Goal: Information Seeking & Learning: Find specific page/section

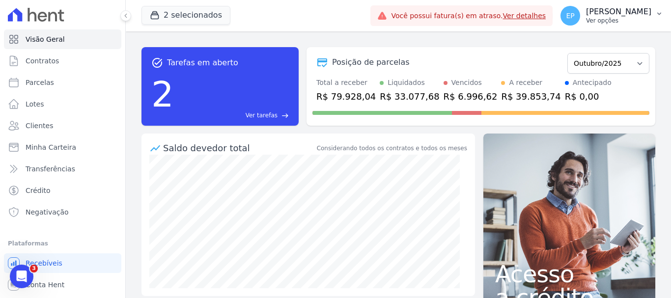
click at [632, 22] on p "Ver opções" at bounding box center [618, 21] width 65 height 8
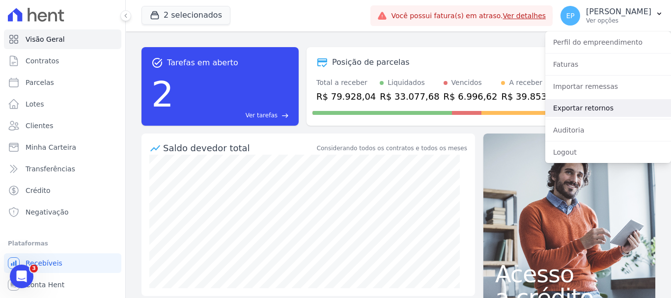
click at [560, 109] on link "Exportar retornos" at bounding box center [608, 108] width 126 height 18
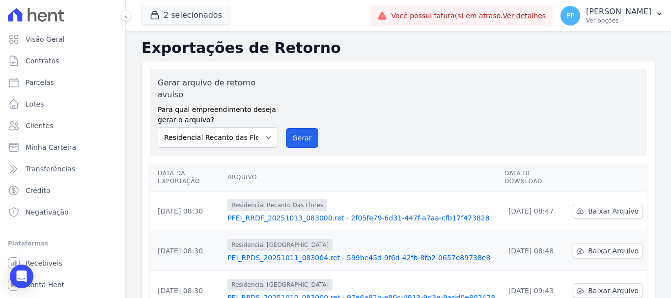
drag, startPoint x: 297, startPoint y: 127, endPoint x: 363, endPoint y: 74, distance: 85.3
click at [297, 128] on button "Gerar" at bounding box center [302, 138] width 32 height 20
click at [37, 123] on span "Clientes" at bounding box center [40, 126] width 28 height 10
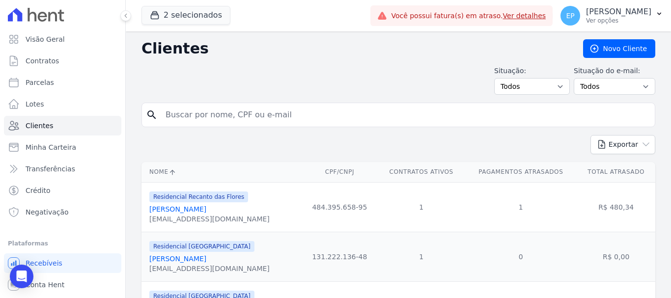
click at [195, 114] on input "search" at bounding box center [405, 115] width 491 height 20
type input "[PERSON_NAME]"
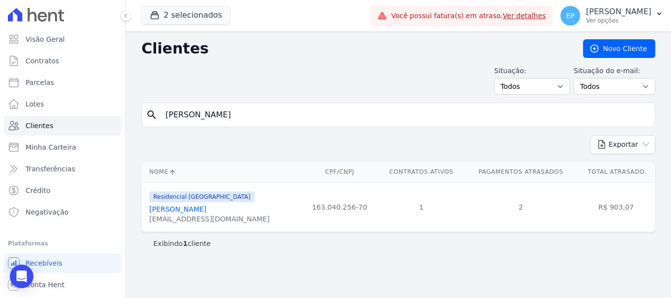
click at [206, 213] on link "[PERSON_NAME]" at bounding box center [177, 209] width 57 height 8
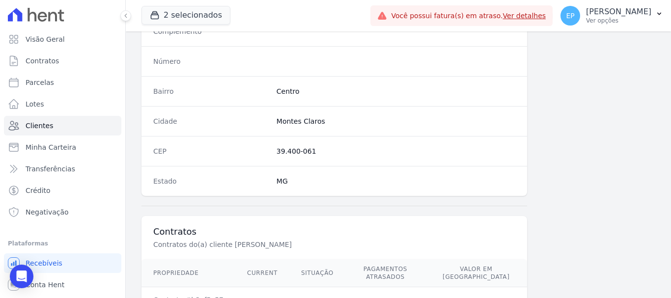
scroll to position [621, 0]
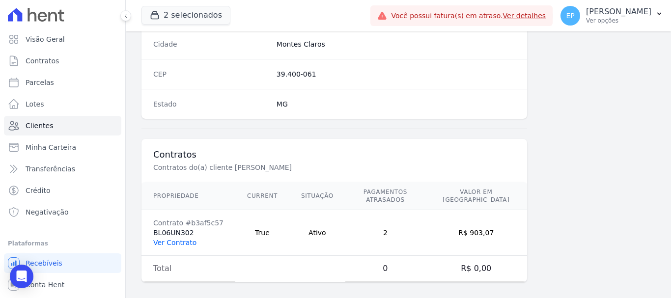
click at [188, 239] on link "Ver Contrato" at bounding box center [174, 243] width 43 height 8
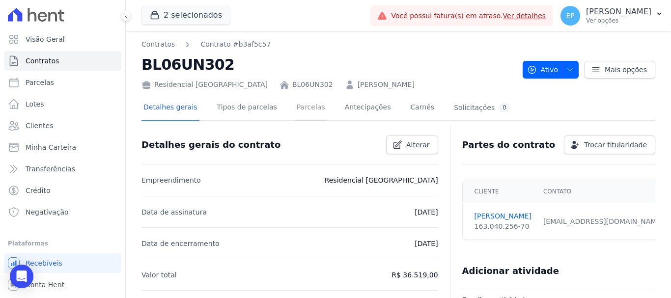
click at [298, 108] on link "Parcelas" at bounding box center [311, 108] width 32 height 26
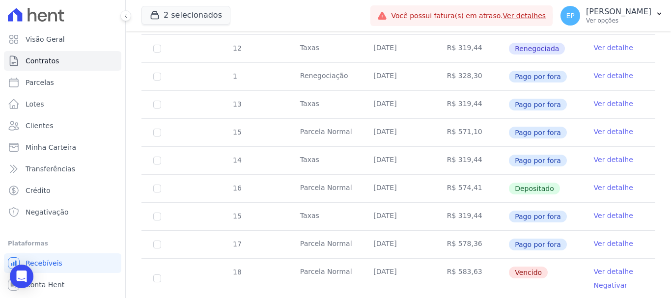
scroll to position [589, 0]
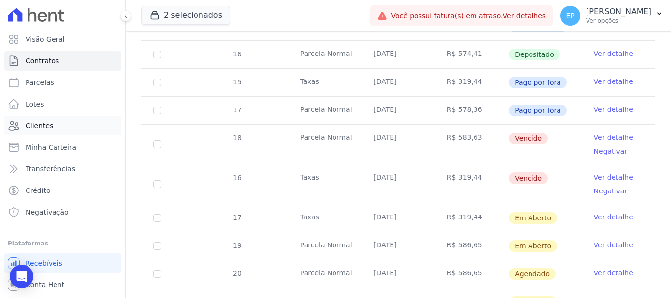
click at [35, 122] on span "Clientes" at bounding box center [40, 126] width 28 height 10
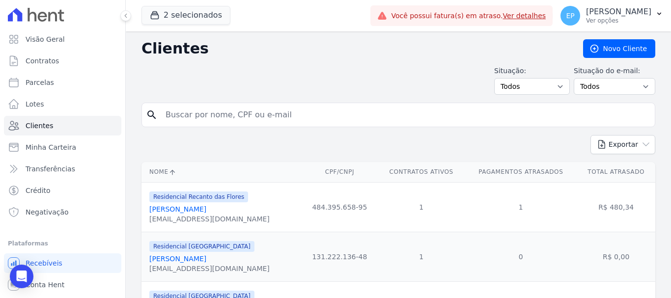
click at [209, 116] on input "search" at bounding box center [405, 115] width 491 height 20
type input "[PERSON_NAME]"
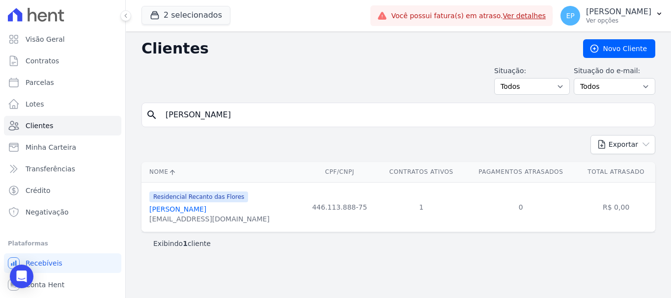
click at [194, 213] on link "[PERSON_NAME]" at bounding box center [177, 209] width 57 height 8
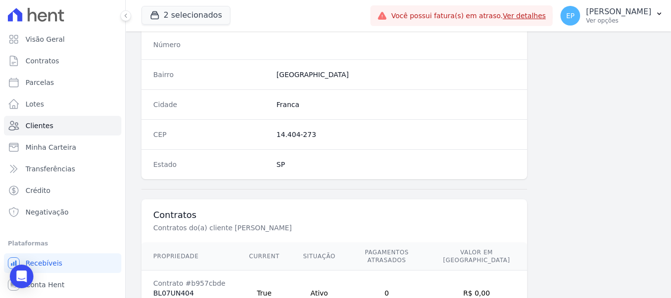
scroll to position [621, 0]
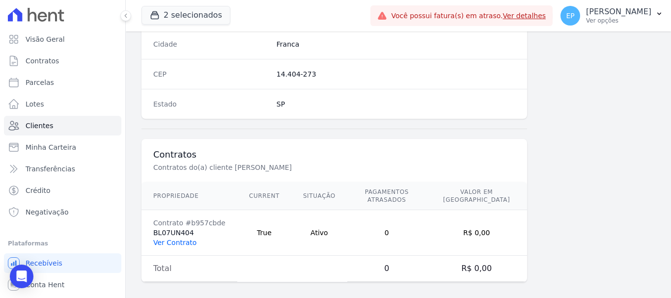
click at [171, 239] on link "Ver Contrato" at bounding box center [174, 243] width 43 height 8
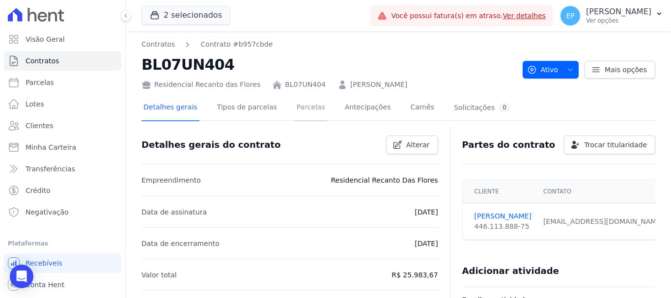
click at [295, 110] on link "Parcelas" at bounding box center [311, 108] width 32 height 26
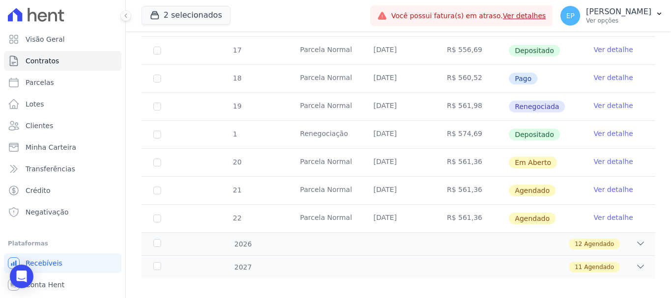
scroll to position [371, 0]
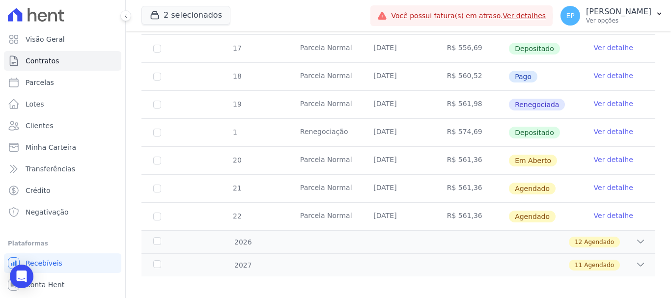
click at [606, 127] on link "Ver detalhe" at bounding box center [613, 132] width 39 height 10
click at [594, 127] on link "Ver detalhe" at bounding box center [613, 132] width 39 height 10
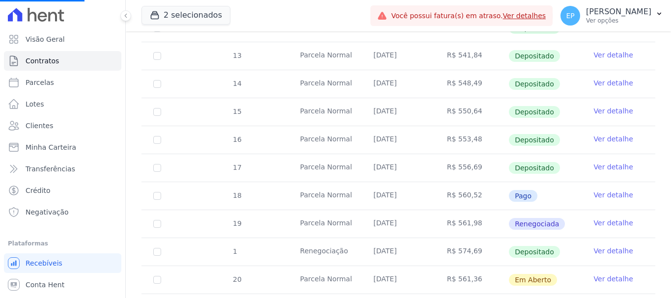
scroll to position [224, 0]
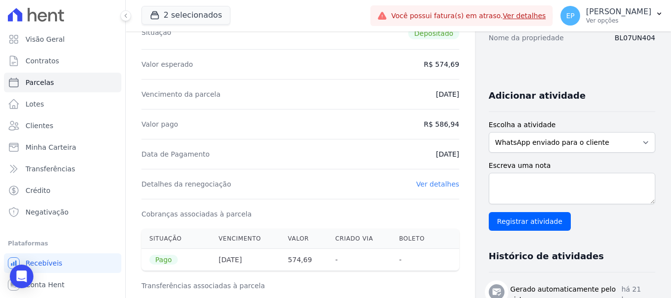
scroll to position [147, 0]
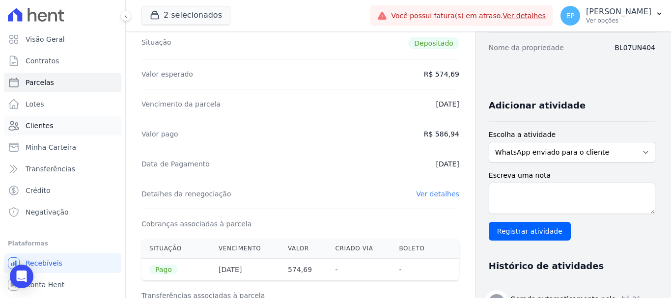
click at [45, 129] on span "Clientes" at bounding box center [40, 126] width 28 height 10
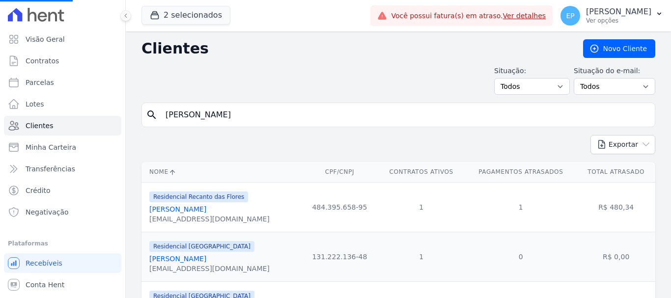
drag, startPoint x: 207, startPoint y: 119, endPoint x: 144, endPoint y: 118, distance: 62.9
click at [144, 118] on div "search [PERSON_NAME]" at bounding box center [398, 115] width 514 height 25
click at [180, 117] on input "search" at bounding box center [405, 115] width 491 height 20
type input "karina"
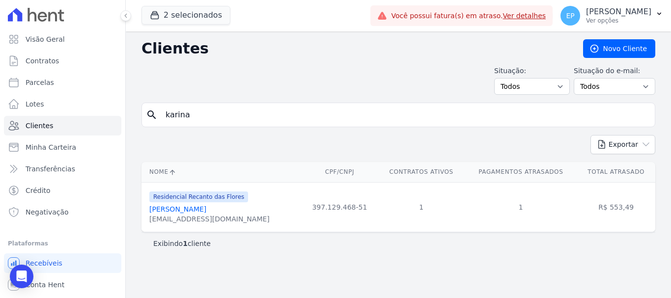
click at [183, 209] on link "[PERSON_NAME]" at bounding box center [177, 209] width 57 height 8
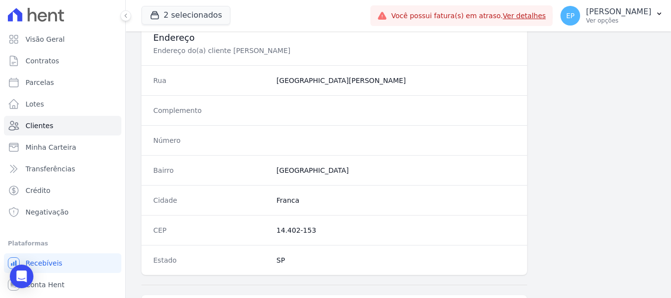
scroll to position [621, 0]
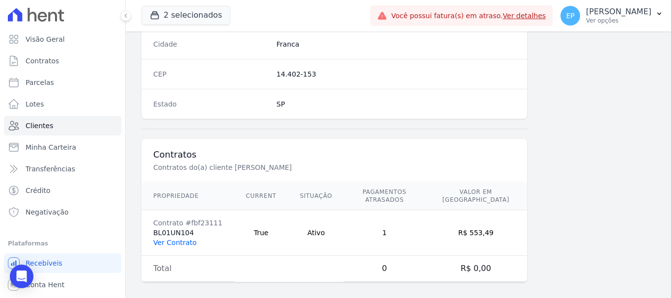
click at [172, 239] on link "Ver Contrato" at bounding box center [174, 243] width 43 height 8
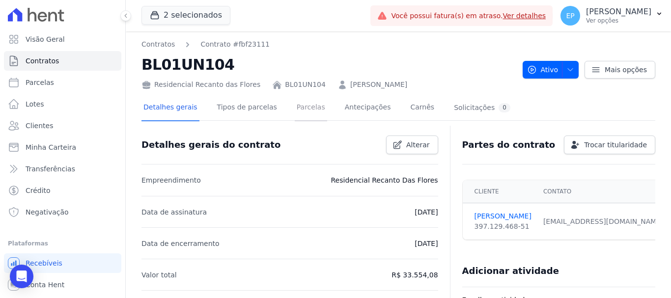
click at [301, 110] on link "Parcelas" at bounding box center [311, 108] width 32 height 26
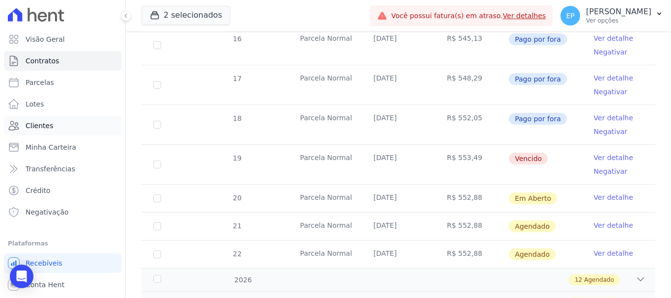
scroll to position [295, 0]
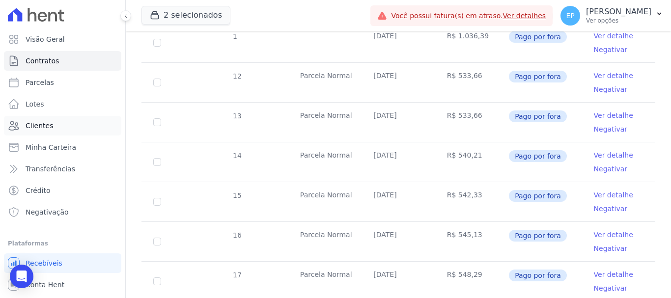
click at [46, 129] on span "Clientes" at bounding box center [40, 126] width 28 height 10
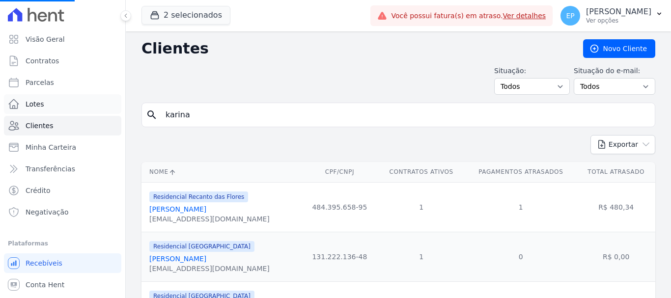
drag, startPoint x: 156, startPoint y: 111, endPoint x: 90, endPoint y: 98, distance: 66.7
click at [90, 98] on div "Visão Geral Contratos [GEOGRAPHIC_DATA] Lotes Clientes Minha Carteira Transferê…" at bounding box center [335, 149] width 671 height 298
type input "[PERSON_NAME]"
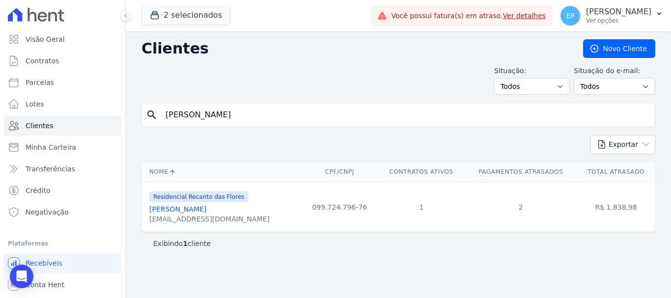
click at [176, 213] on link "[PERSON_NAME]" at bounding box center [177, 209] width 57 height 8
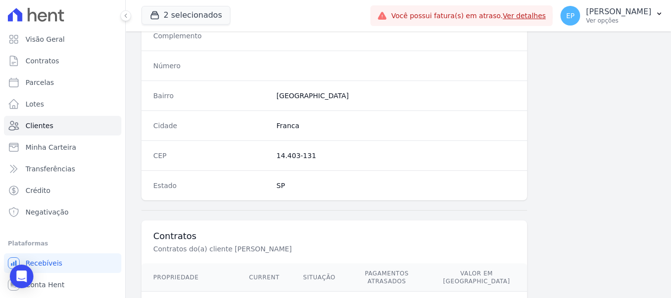
scroll to position [621, 0]
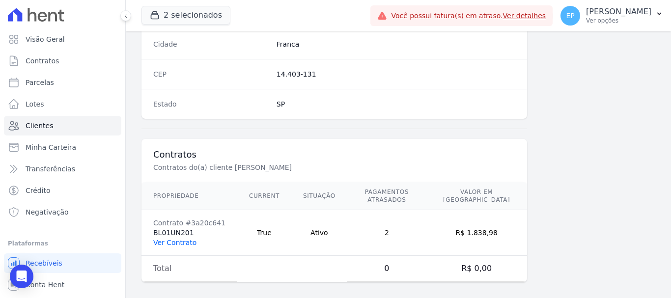
click at [174, 239] on link "Ver Contrato" at bounding box center [174, 243] width 43 height 8
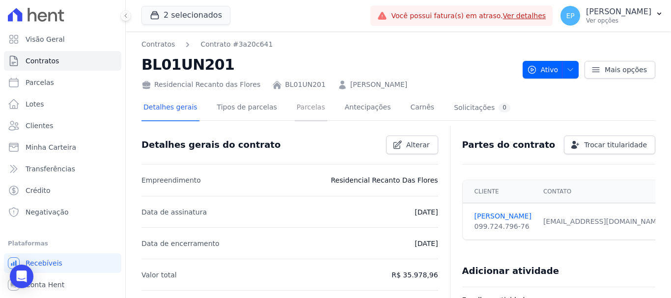
click at [296, 107] on link "Parcelas" at bounding box center [311, 108] width 32 height 26
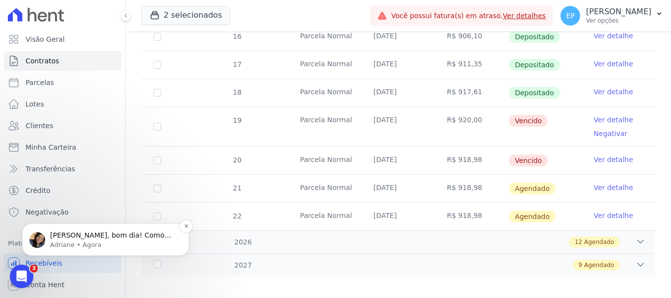
click at [77, 246] on p "Adriane • Agora" at bounding box center [113, 245] width 127 height 9
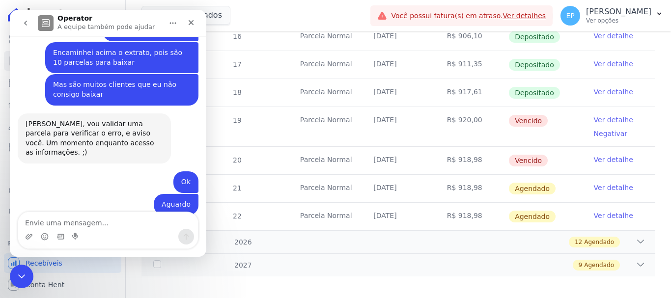
scroll to position [1033, 0]
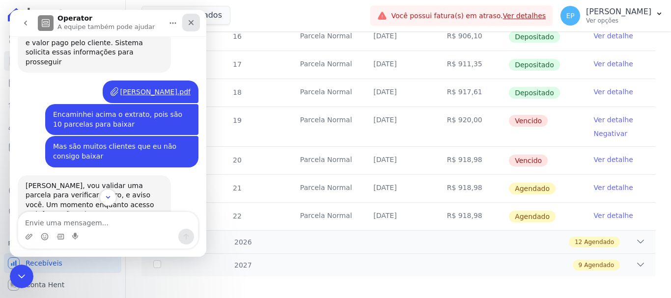
click at [193, 22] on icon "Fechar" at bounding box center [191, 23] width 8 height 8
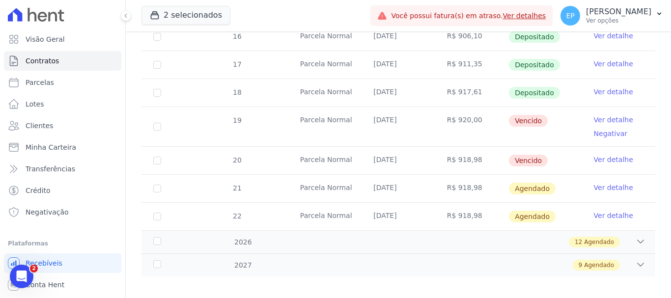
scroll to position [1255, 0]
click at [23, 274] on icon "Abertura do Messenger da Intercom" at bounding box center [20, 275] width 16 height 16
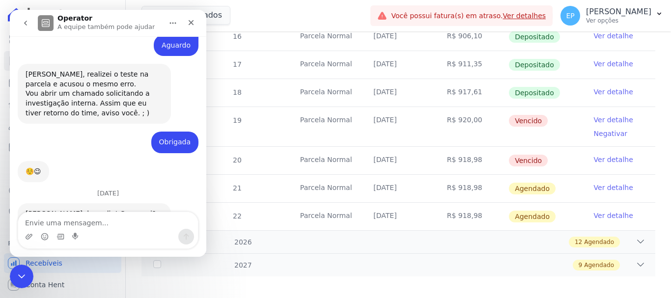
click at [96, 226] on textarea "Envie uma mensagem..." at bounding box center [108, 220] width 180 height 17
click at [189, 20] on icon "Fechar" at bounding box center [191, 23] width 8 height 8
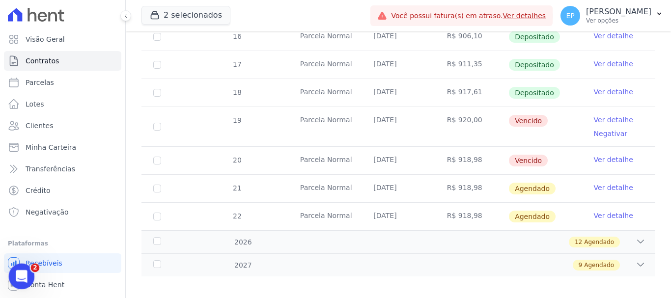
click at [24, 273] on icon "Abertura do Messenger da Intercom" at bounding box center [20, 275] width 16 height 16
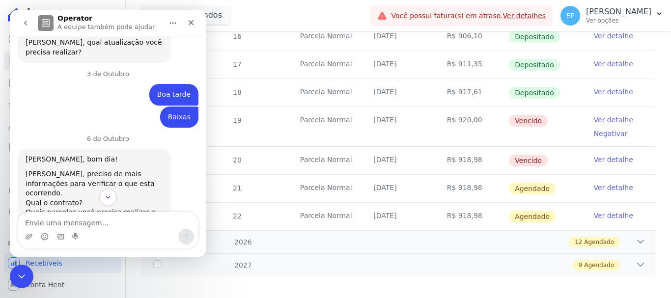
scroll to position [175, 0]
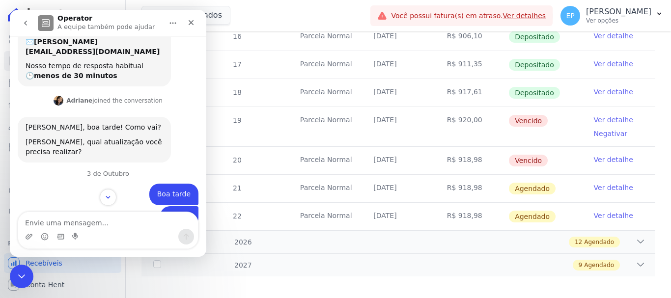
click at [24, 22] on icon "go back" at bounding box center [26, 23] width 8 height 8
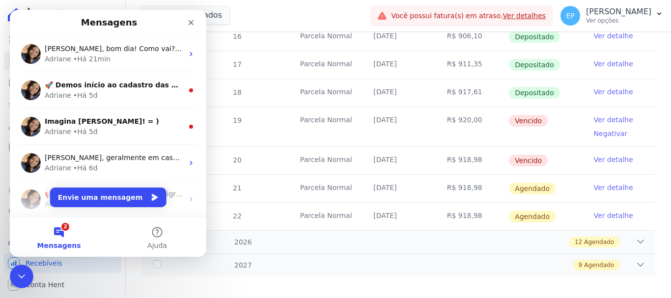
scroll to position [0, 0]
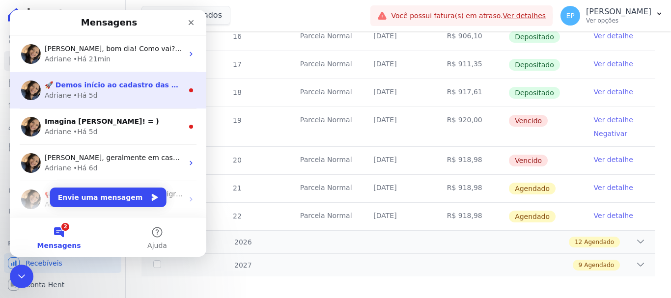
click at [135, 98] on div "Adriane • Há 5d" at bounding box center [114, 95] width 139 height 10
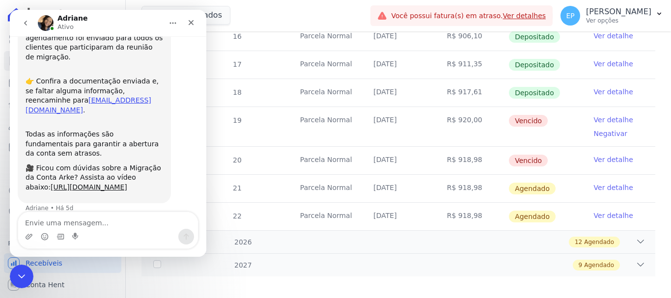
scroll to position [119, 0]
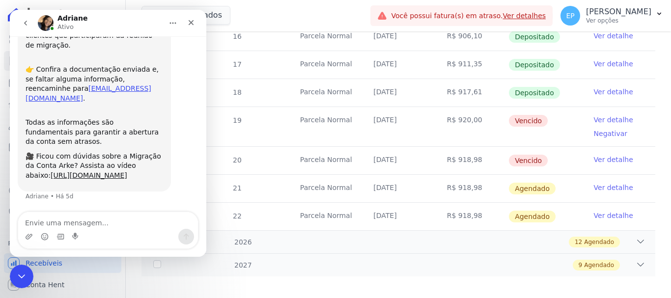
click at [26, 23] on icon "go back" at bounding box center [26, 23] width 8 height 8
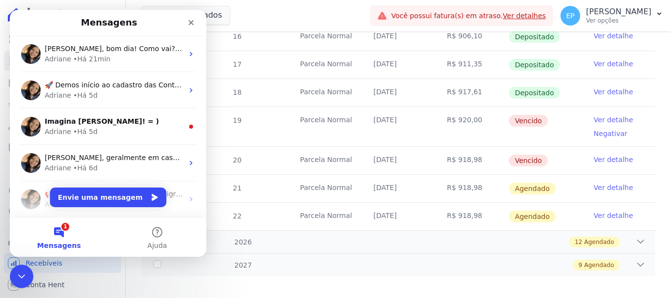
scroll to position [0, 0]
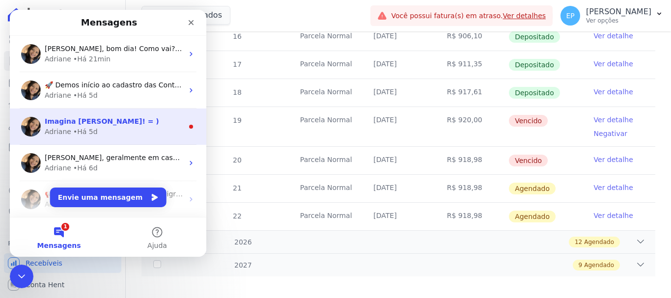
click at [144, 126] on div "Imagina [PERSON_NAME]! = )" at bounding box center [114, 121] width 139 height 10
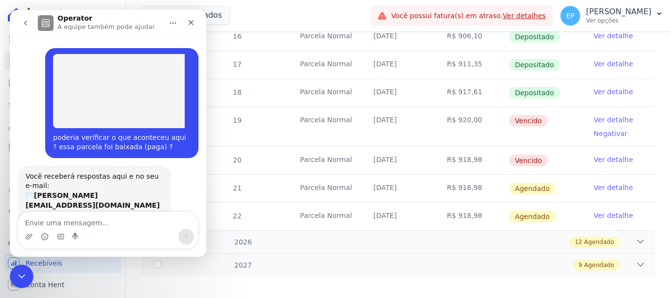
scroll to position [11, 0]
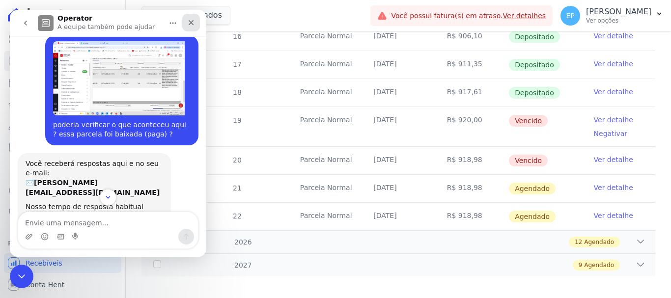
click at [193, 25] on icon "Fechar" at bounding box center [191, 22] width 5 height 5
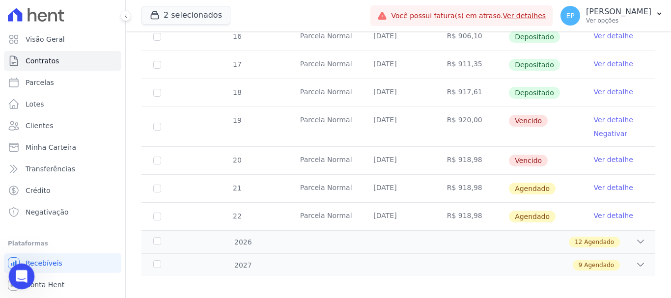
click at [22, 275] on icon "Abertura do Messenger da Intercom" at bounding box center [20, 275] width 16 height 16
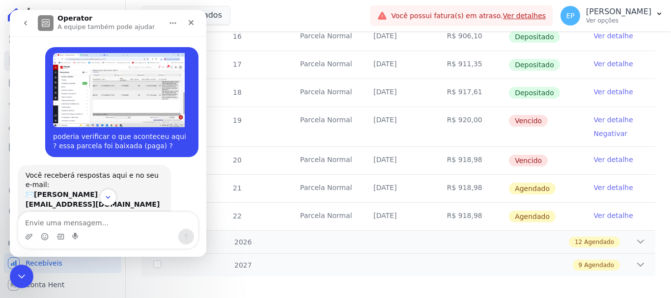
scroll to position [0, 0]
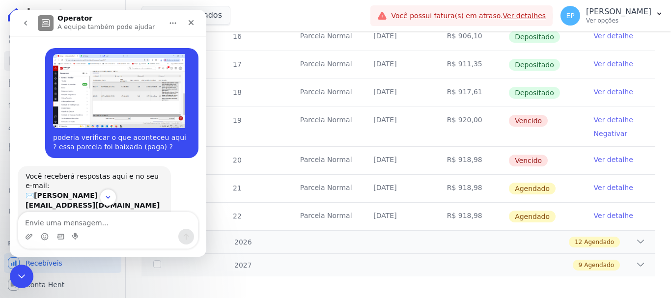
drag, startPoint x: 27, startPoint y: 18, endPoint x: 34, endPoint y: 18, distance: 7.4
click at [29, 18] on button "go back" at bounding box center [25, 23] width 19 height 19
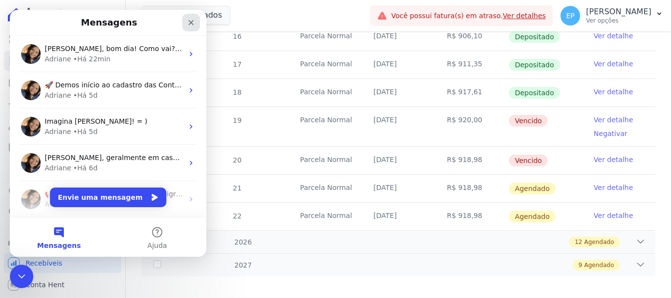
click at [191, 23] on icon "Fechar" at bounding box center [191, 22] width 5 height 5
